Goal: Transaction & Acquisition: Purchase product/service

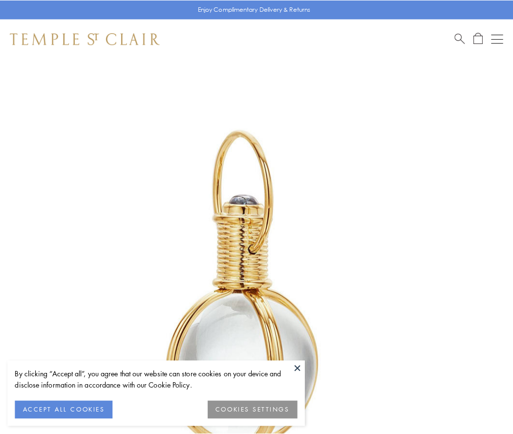
scroll to position [255, 0]
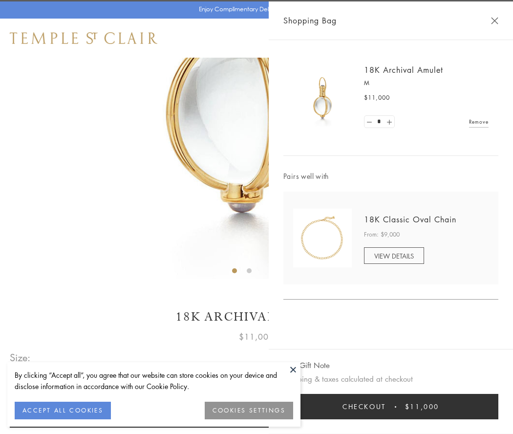
click at [391, 406] on button "Checkout $11,000" at bounding box center [390, 406] width 215 height 25
